Goal: Task Accomplishment & Management: Manage account settings

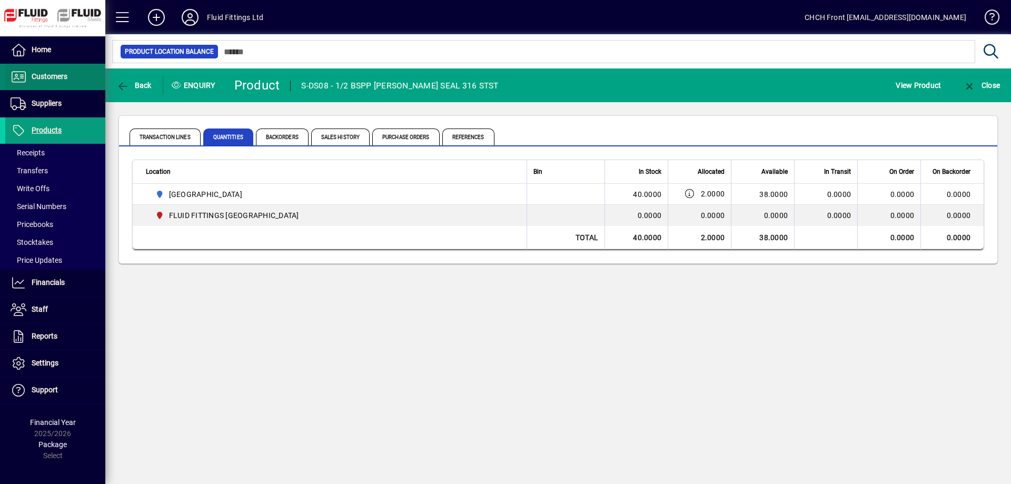
click at [66, 84] on span at bounding box center [55, 76] width 100 height 25
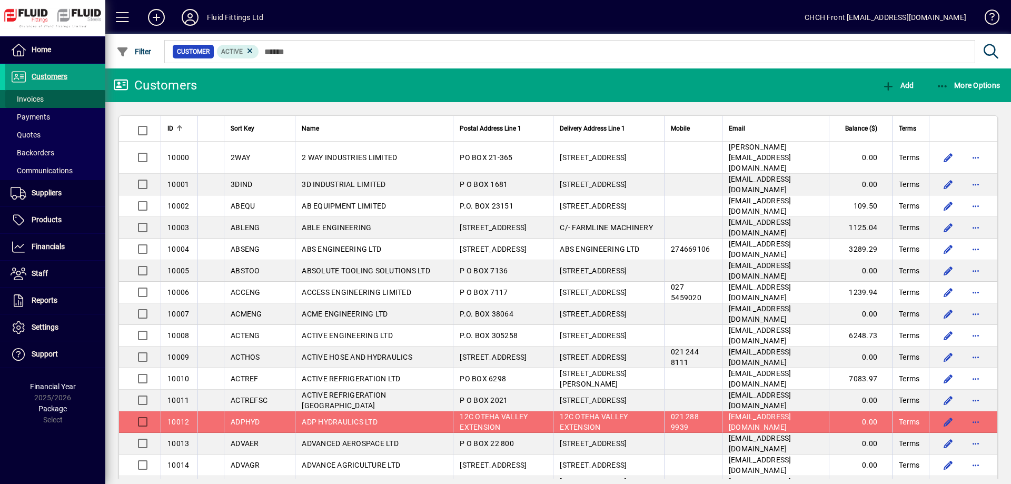
click at [64, 96] on span at bounding box center [55, 98] width 100 height 25
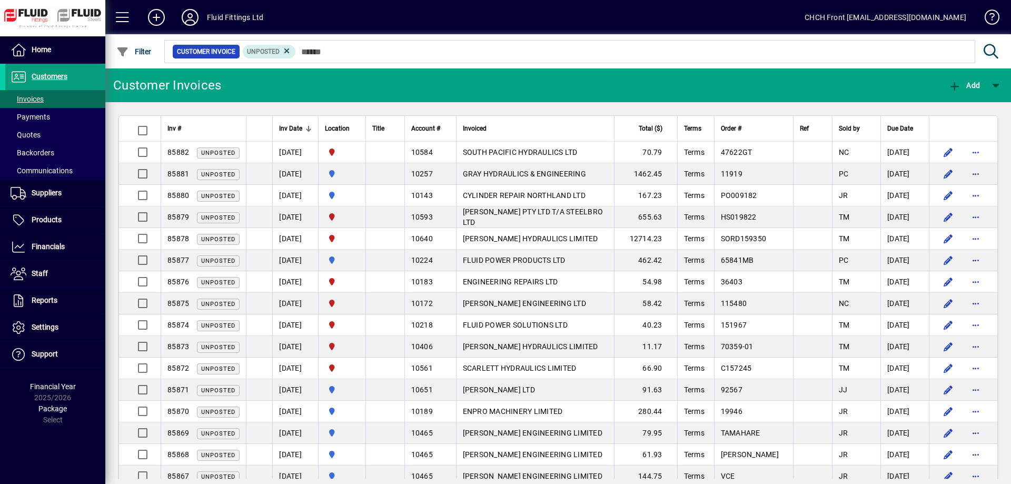
click at [359, 131] on div at bounding box center [356, 128] width 6 height 6
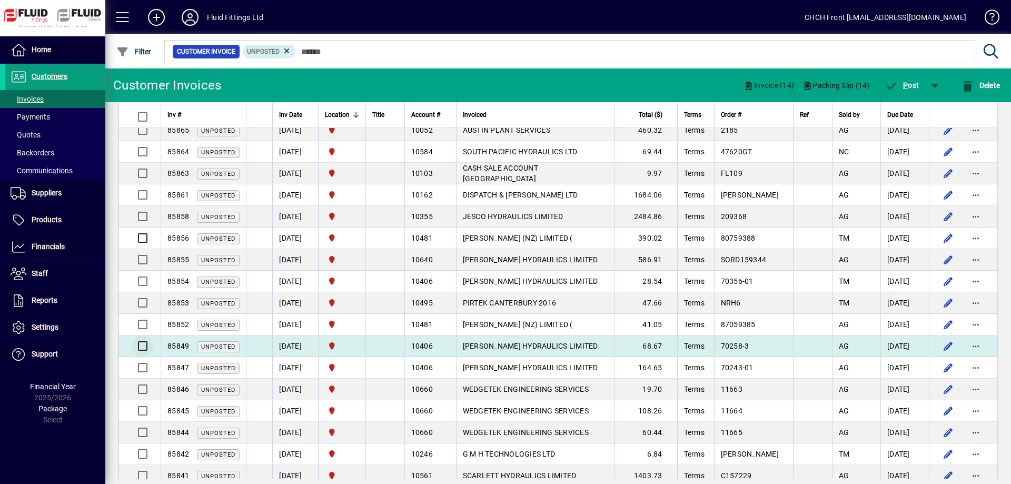
scroll to position [269, 0]
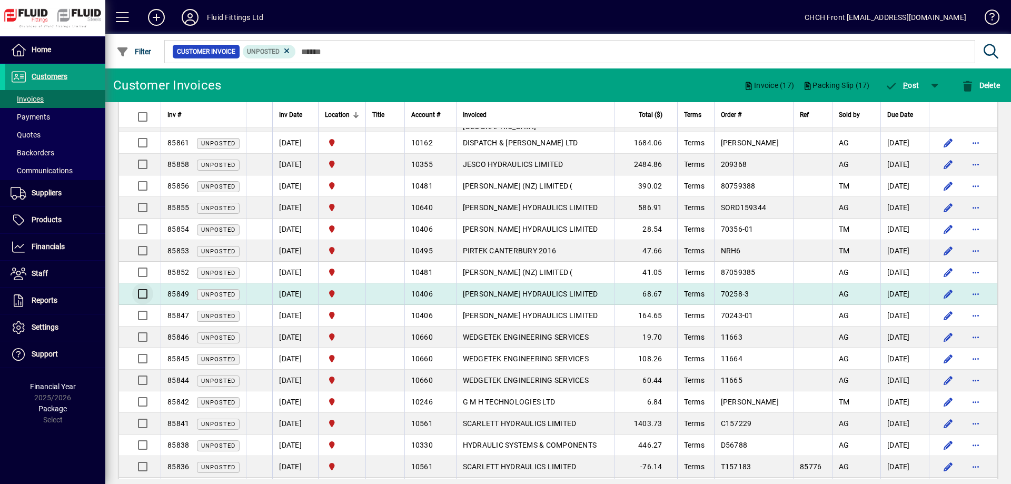
click at [145, 293] on div at bounding box center [140, 293] width 25 height 25
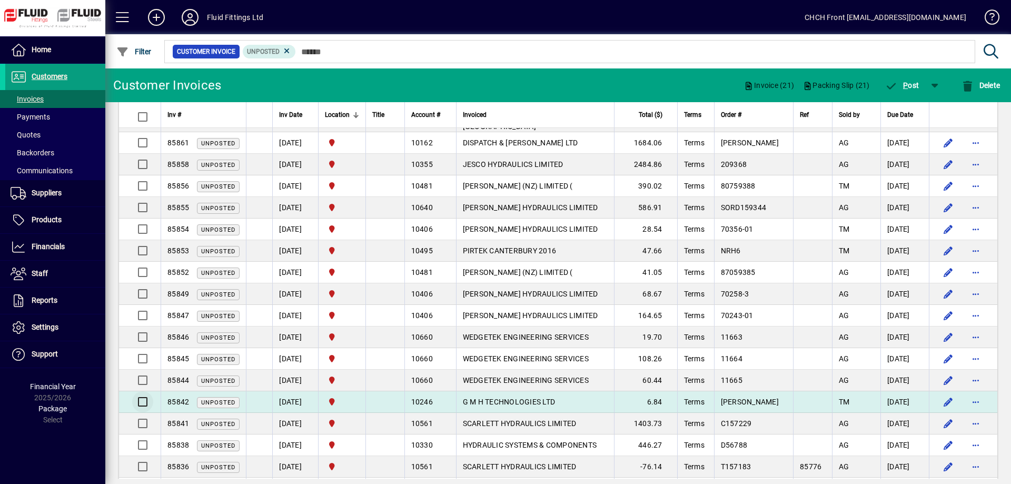
click at [141, 403] on div at bounding box center [140, 401] width 25 height 25
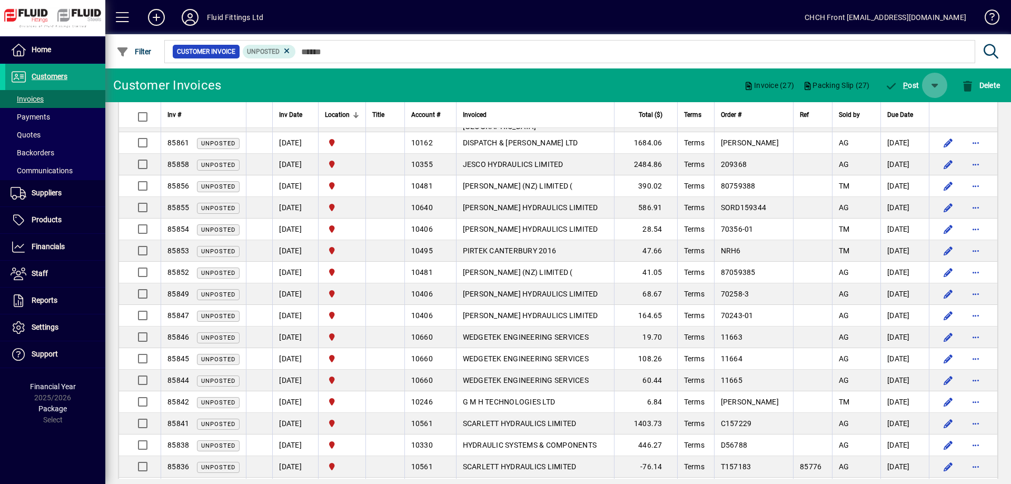
click at [939, 84] on span "button" at bounding box center [934, 85] width 25 height 25
click at [921, 117] on span "P ost & Email" at bounding box center [902, 112] width 63 height 8
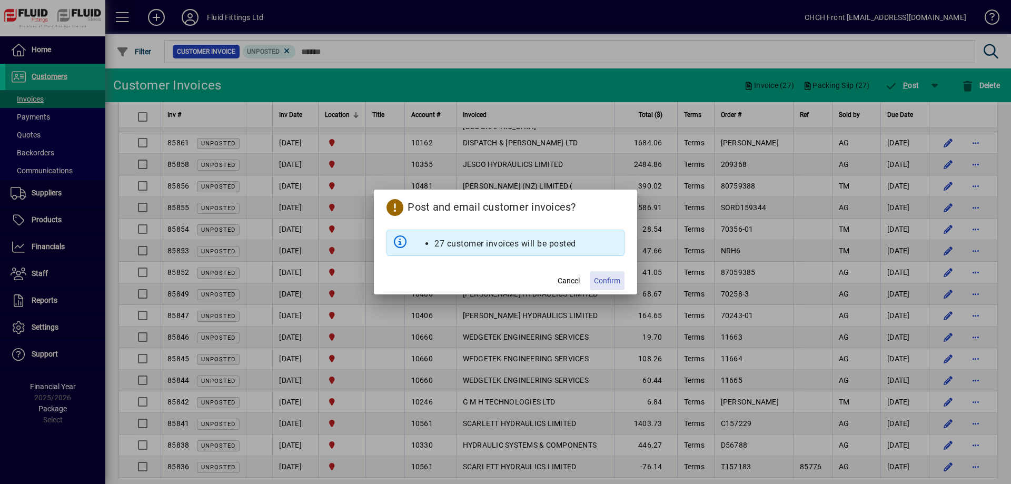
click at [608, 277] on span "Confirm" at bounding box center [607, 280] width 26 height 11
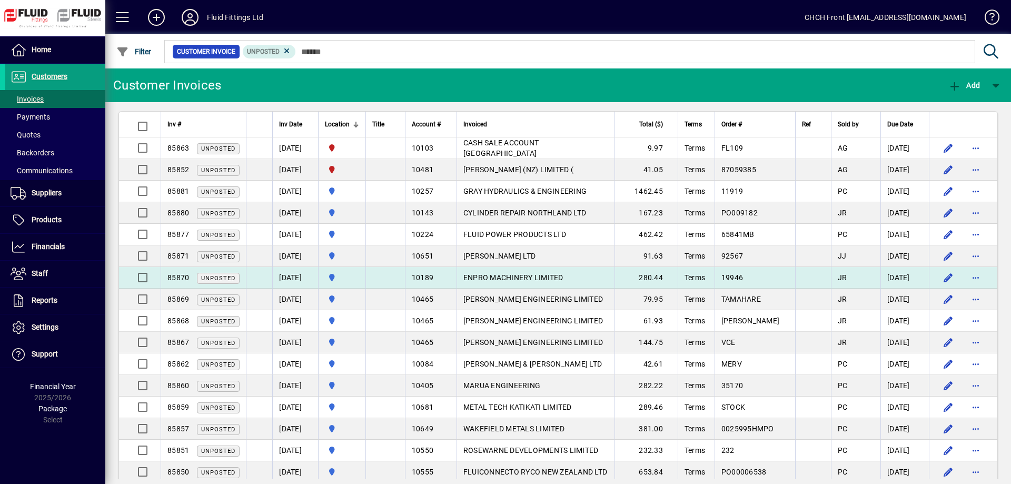
scroll to position [0, 0]
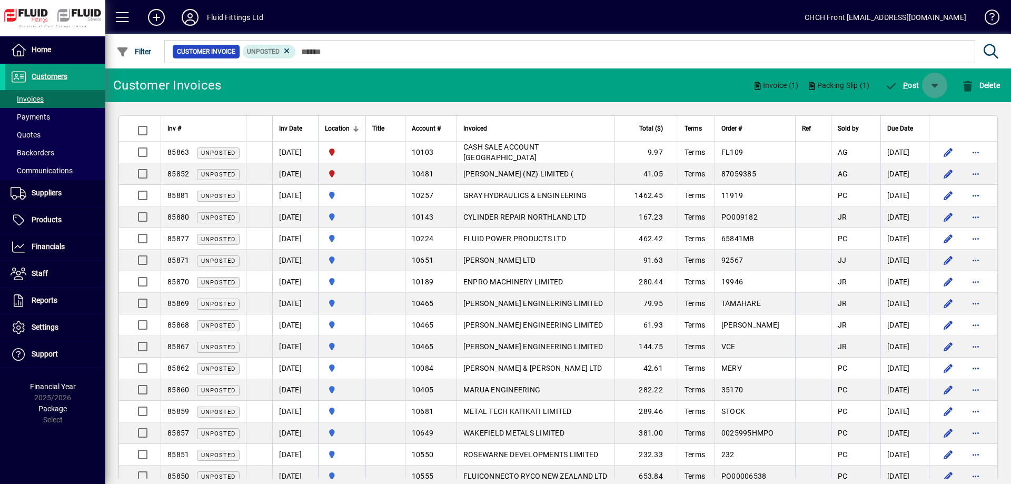
click at [922, 84] on span "button" at bounding box center [934, 85] width 25 height 25
click at [909, 92] on div at bounding box center [505, 242] width 1011 height 484
click at [906, 88] on span "P ost" at bounding box center [902, 85] width 34 height 8
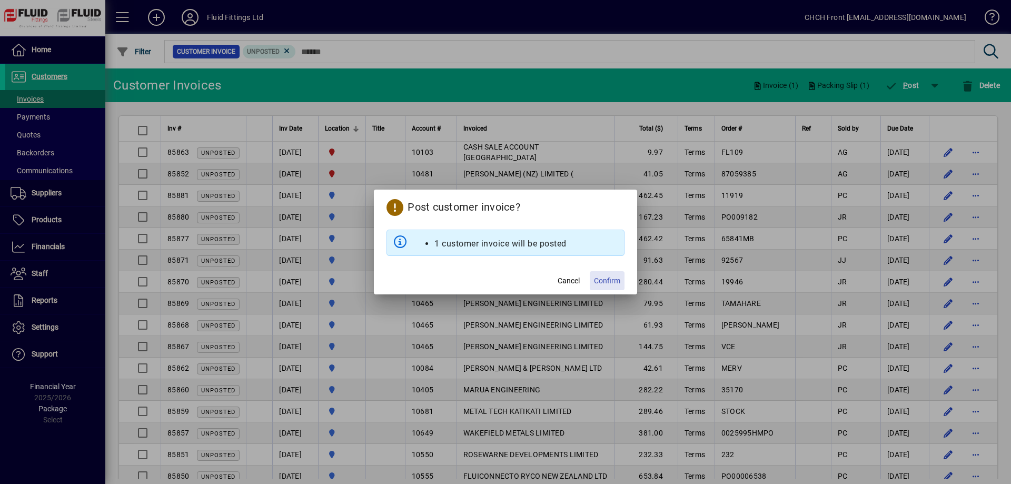
click at [610, 286] on span "Confirm" at bounding box center [607, 280] width 26 height 11
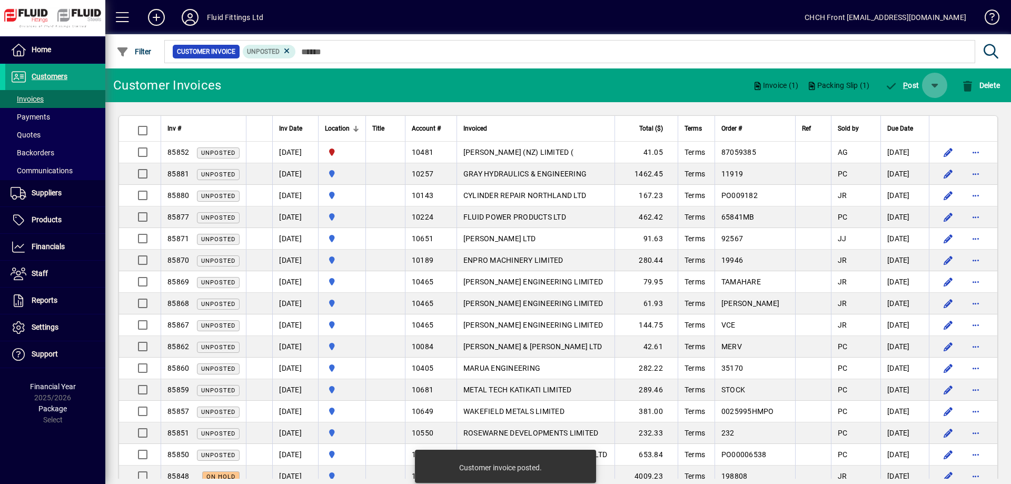
click at [931, 81] on span "button" at bounding box center [934, 85] width 25 height 25
click at [906, 118] on span "button" at bounding box center [903, 112] width 68 height 25
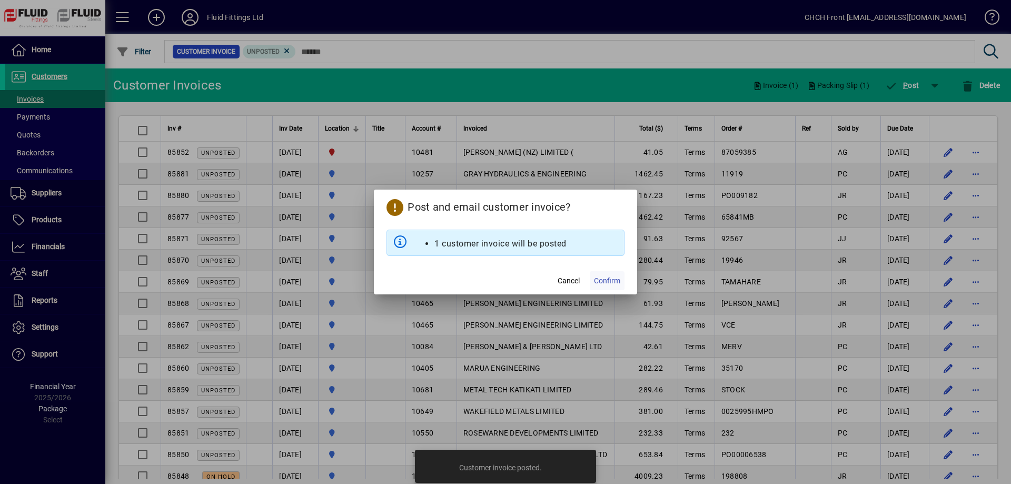
click at [603, 274] on span at bounding box center [607, 280] width 35 height 25
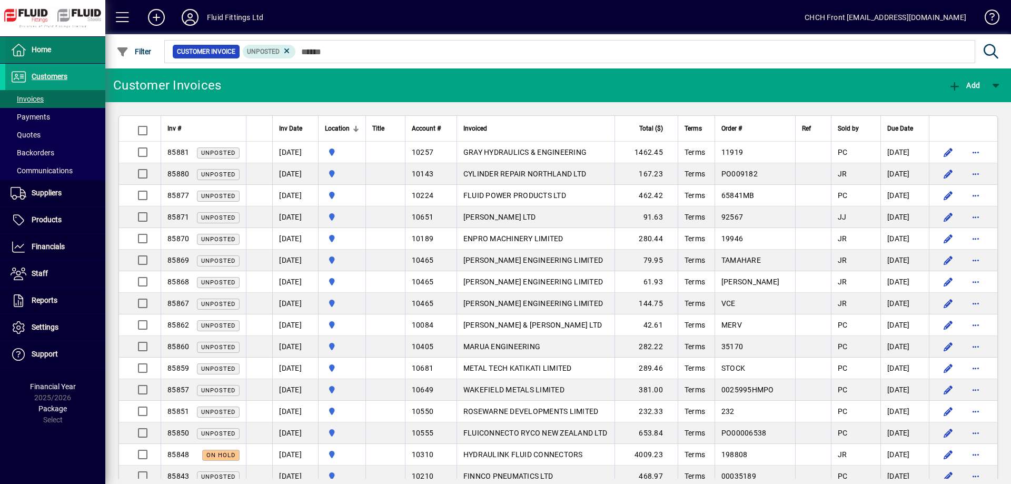
click at [86, 38] on span at bounding box center [55, 49] width 100 height 25
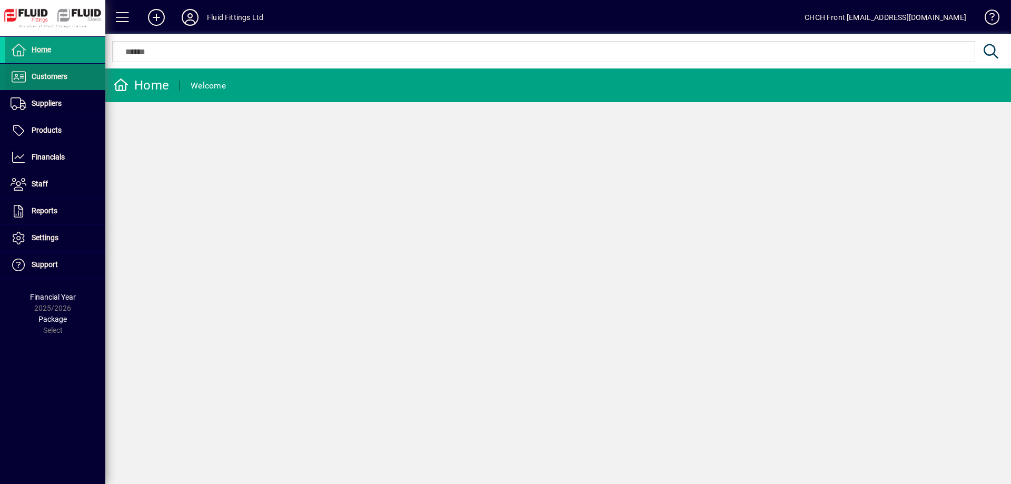
click at [82, 68] on span at bounding box center [55, 76] width 100 height 25
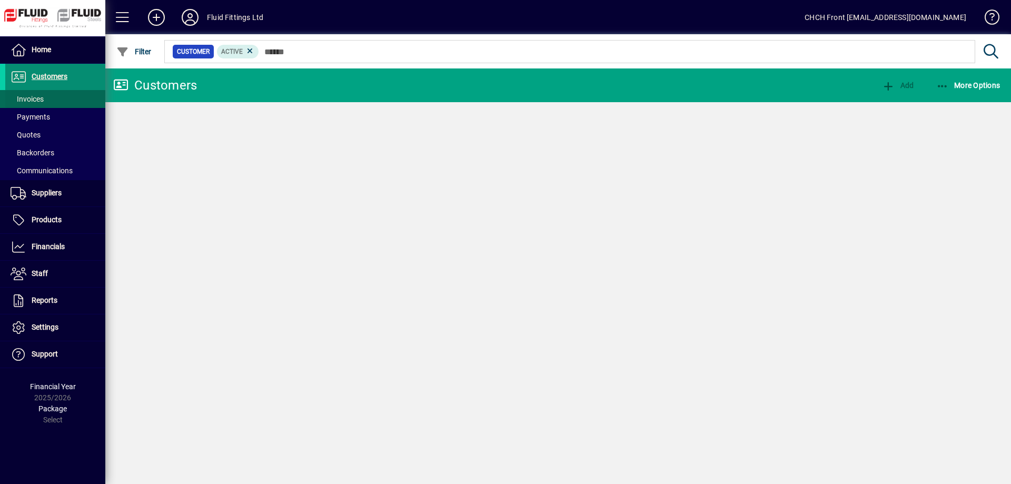
click at [72, 96] on span at bounding box center [55, 98] width 100 height 25
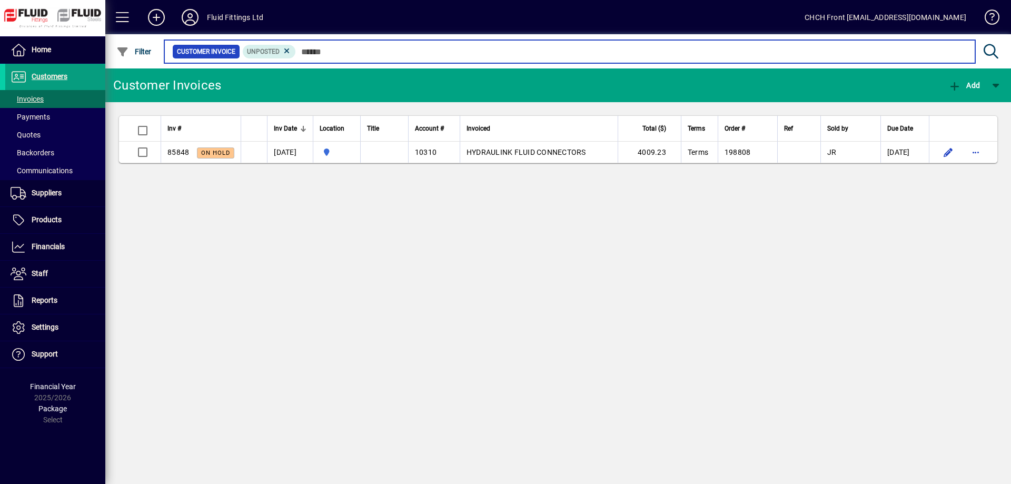
click at [371, 56] on input "text" at bounding box center [631, 51] width 671 height 15
click at [587, 54] on input "text" at bounding box center [631, 51] width 671 height 15
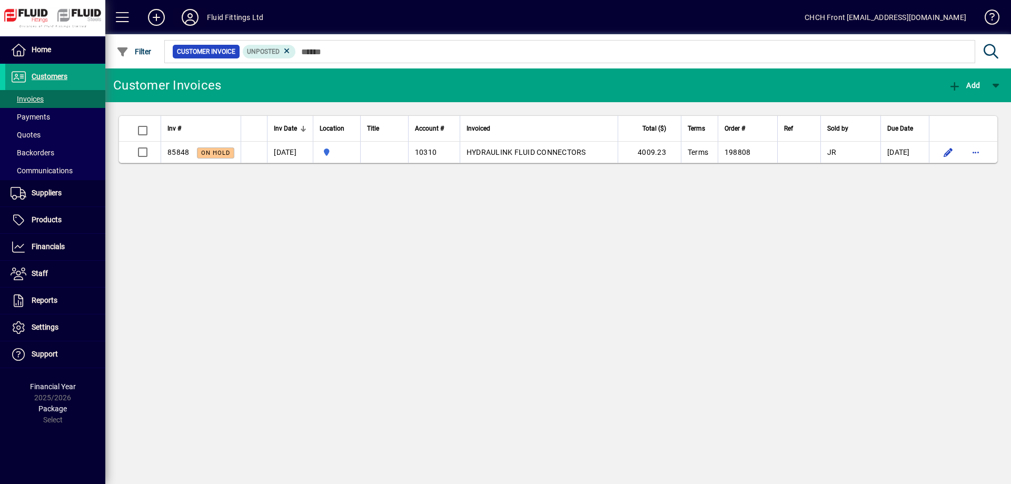
click at [194, 16] on icon at bounding box center [190, 17] width 21 height 17
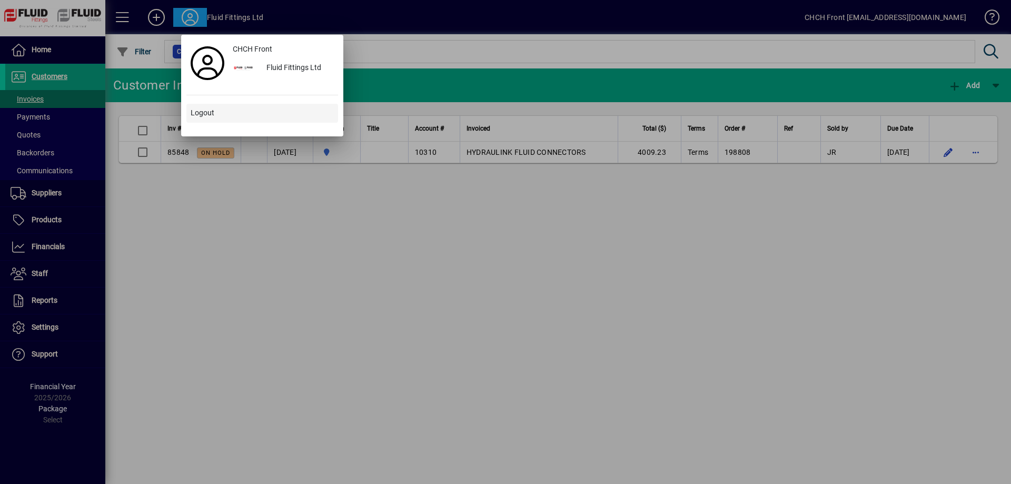
click at [233, 111] on span at bounding box center [262, 113] width 152 height 25
